Goal: Information Seeking & Learning: Learn about a topic

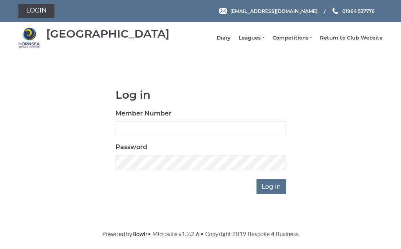
scroll to position [59, 0]
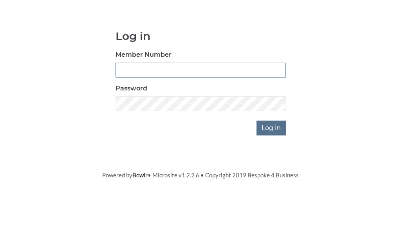
type input "0156"
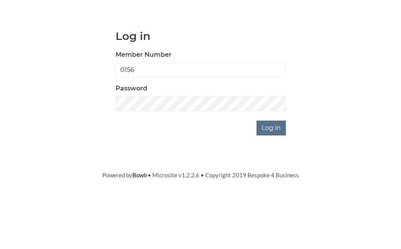
click at [272, 179] on input "Log in" at bounding box center [271, 186] width 29 height 15
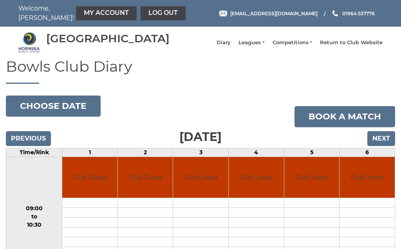
click at [265, 46] on link "Leagues" at bounding box center [252, 42] width 26 height 7
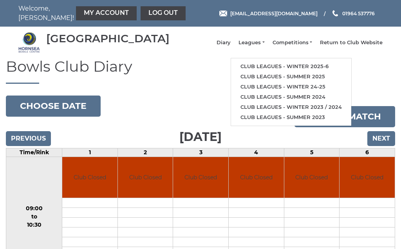
click at [297, 72] on link "Club leagues - Winter 2025-6" at bounding box center [291, 67] width 120 height 10
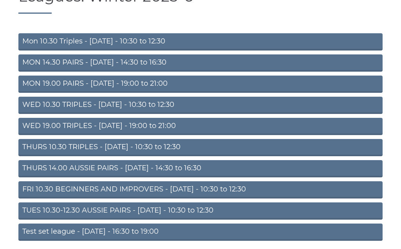
scroll to position [70, 0]
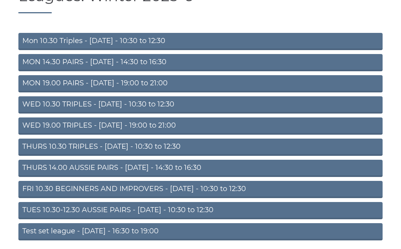
click at [249, 218] on link "TUES 10.30-12.30 AUSSIE PAIRS - [DATE] - 10:30 to 12:30" at bounding box center [200, 211] width 364 height 17
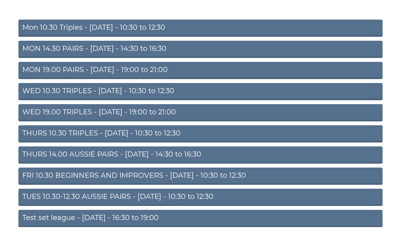
scroll to position [83, 0]
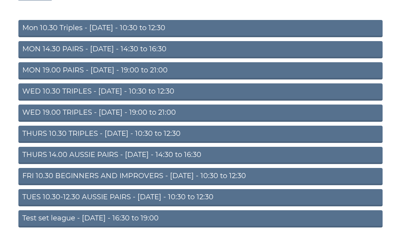
click at [204, 185] on link "FRI 10.30 BEGINNERS AND IMPROVERS - [DATE] - 10:30 to 12:30" at bounding box center [200, 177] width 364 height 17
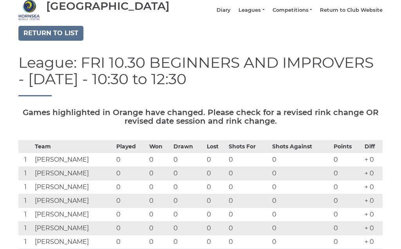
scroll to position [27, 0]
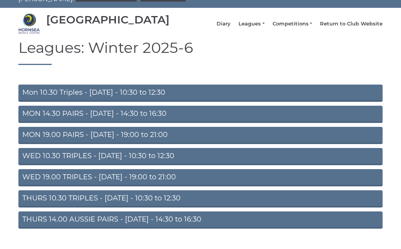
scroll to position [20, 0]
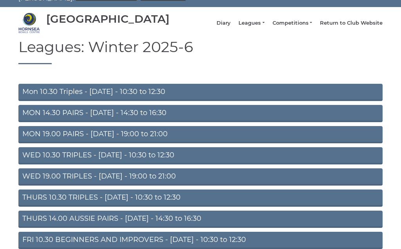
click at [154, 122] on link "MON 14.30 PAIRS - Monday - 14:30 to 16:30" at bounding box center [200, 113] width 364 height 17
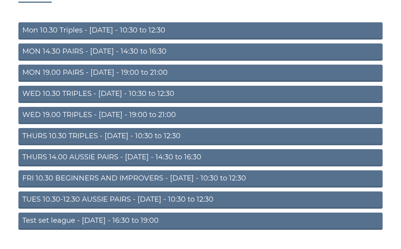
scroll to position [70, 0]
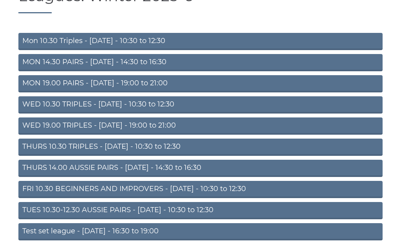
click at [149, 241] on link "Test set league - [DATE] - 16:30 to 19:00" at bounding box center [200, 232] width 364 height 17
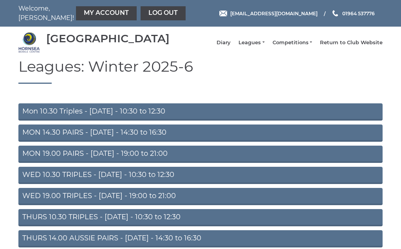
click at [143, 163] on link "MON 19.00 PAIRS - [DATE] - 19:00 to 21:00" at bounding box center [200, 154] width 364 height 17
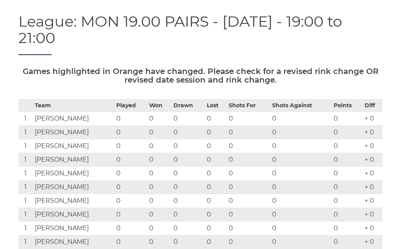
scroll to position [41, 0]
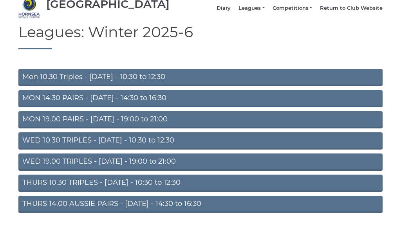
scroll to position [35, 0]
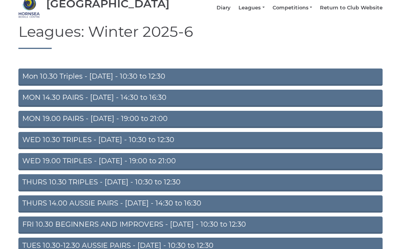
click at [146, 107] on link "MON 14.30 PAIRS - Monday - 14:30 to 16:30" at bounding box center [200, 98] width 364 height 17
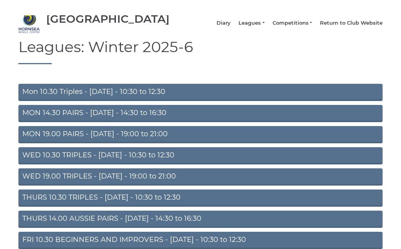
scroll to position [20, 0]
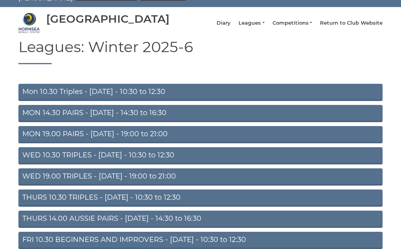
click at [193, 228] on link "THURS 14.00 AUSSIE PAIRS - Thursday - 14:30 to 16:30" at bounding box center [200, 219] width 364 height 17
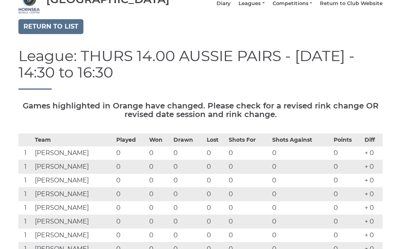
scroll to position [38, 0]
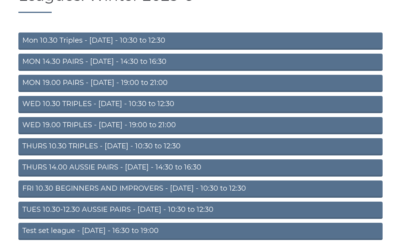
scroll to position [70, 0]
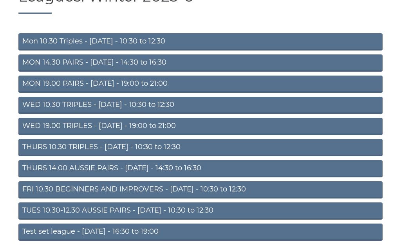
click at [198, 217] on link "TUES 10.30-12.30 AUSSIE PAIRS - [DATE] - 10:30 to 12:30" at bounding box center [200, 211] width 364 height 17
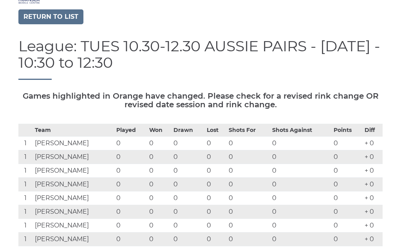
scroll to position [20, 0]
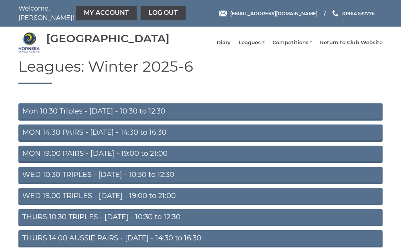
click at [143, 15] on link "Log out" at bounding box center [163, 13] width 45 height 14
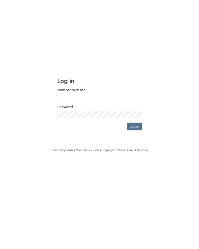
scroll to position [59, 0]
